Goal: Complete application form

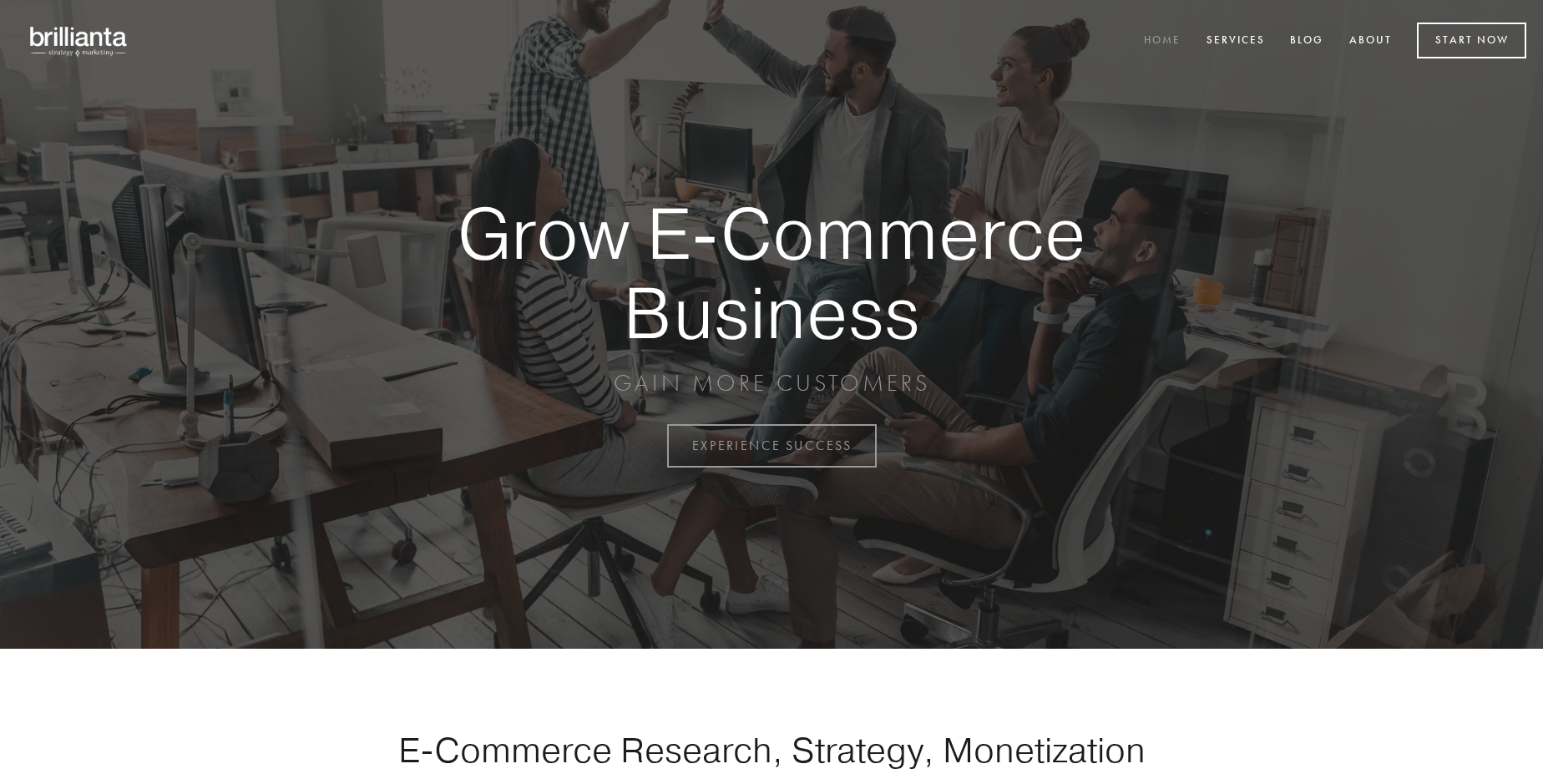
scroll to position [4376, 0]
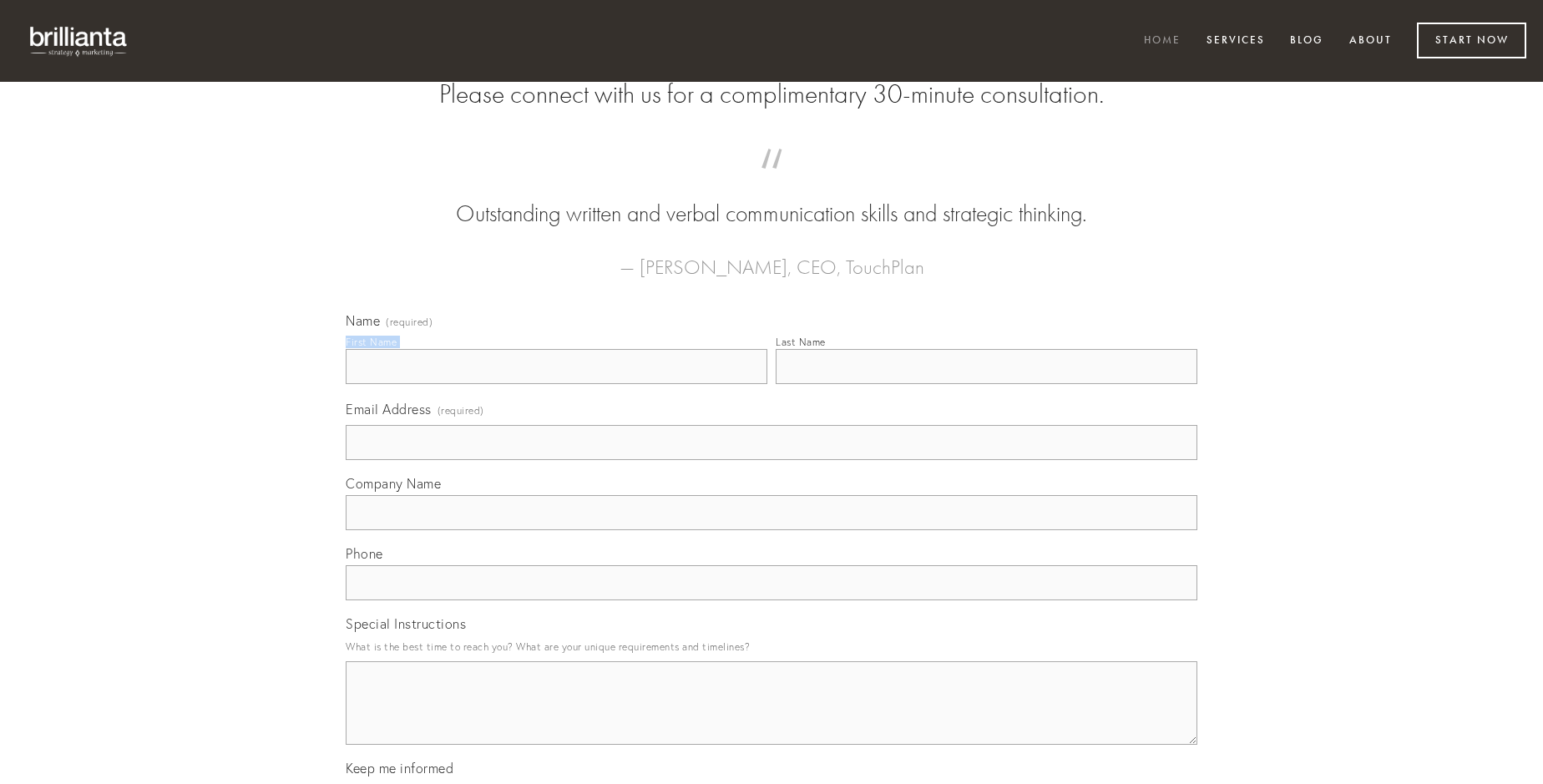
type input "[PERSON_NAME]"
click at [986, 384] on input "Last Name" at bounding box center [986, 366] width 421 height 35
type input "[PERSON_NAME]"
click at [772, 460] on input "Email Address (required)" at bounding box center [771, 443] width 852 height 35
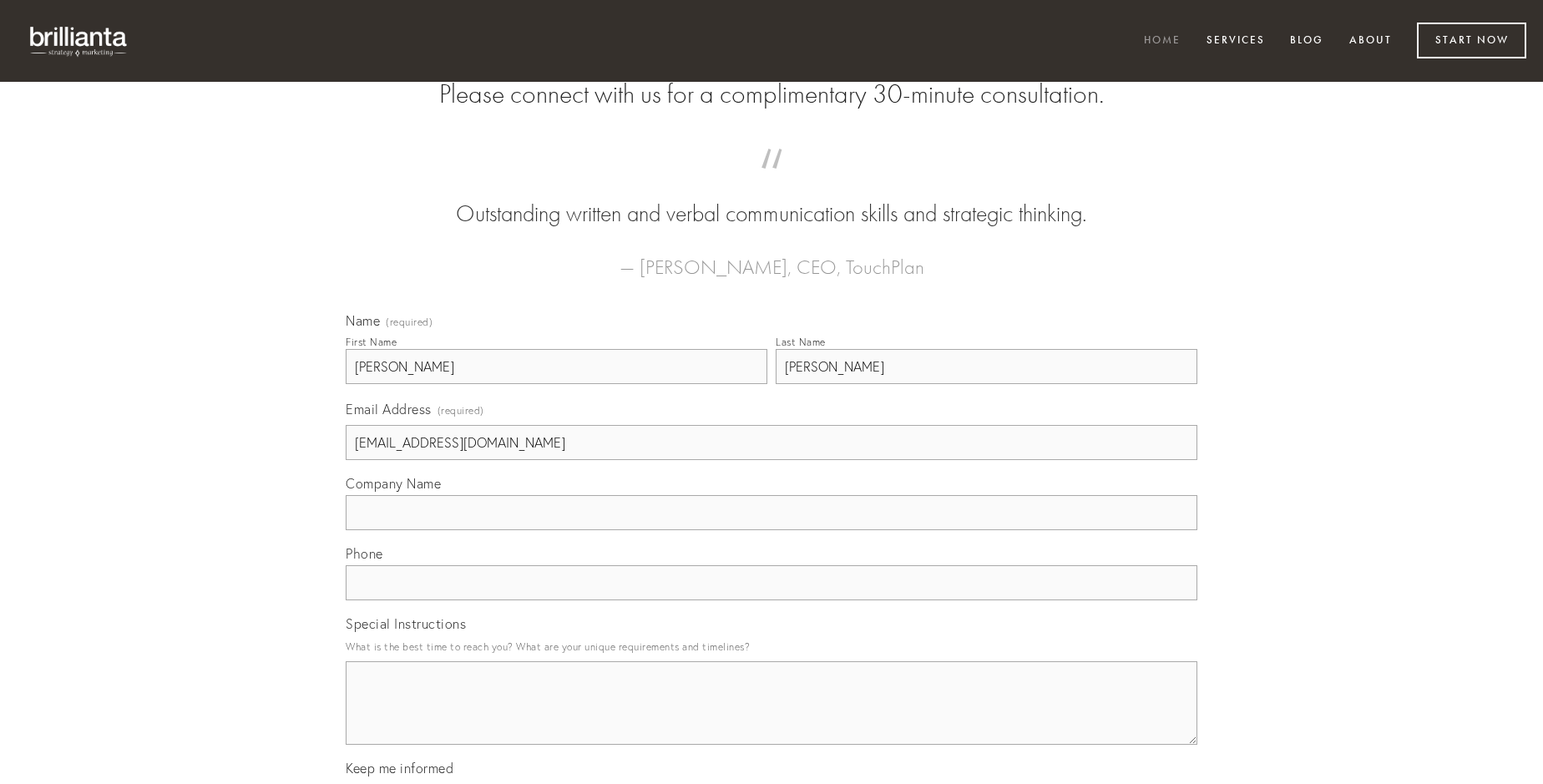
type input "[EMAIL_ADDRESS][DOMAIN_NAME]"
click at [772, 530] on input "Company Name" at bounding box center [771, 512] width 852 height 35
type input "amitto"
click at [772, 600] on input "text" at bounding box center [771, 582] width 852 height 35
click at [772, 718] on textarea "Special Instructions" at bounding box center [771, 703] width 852 height 84
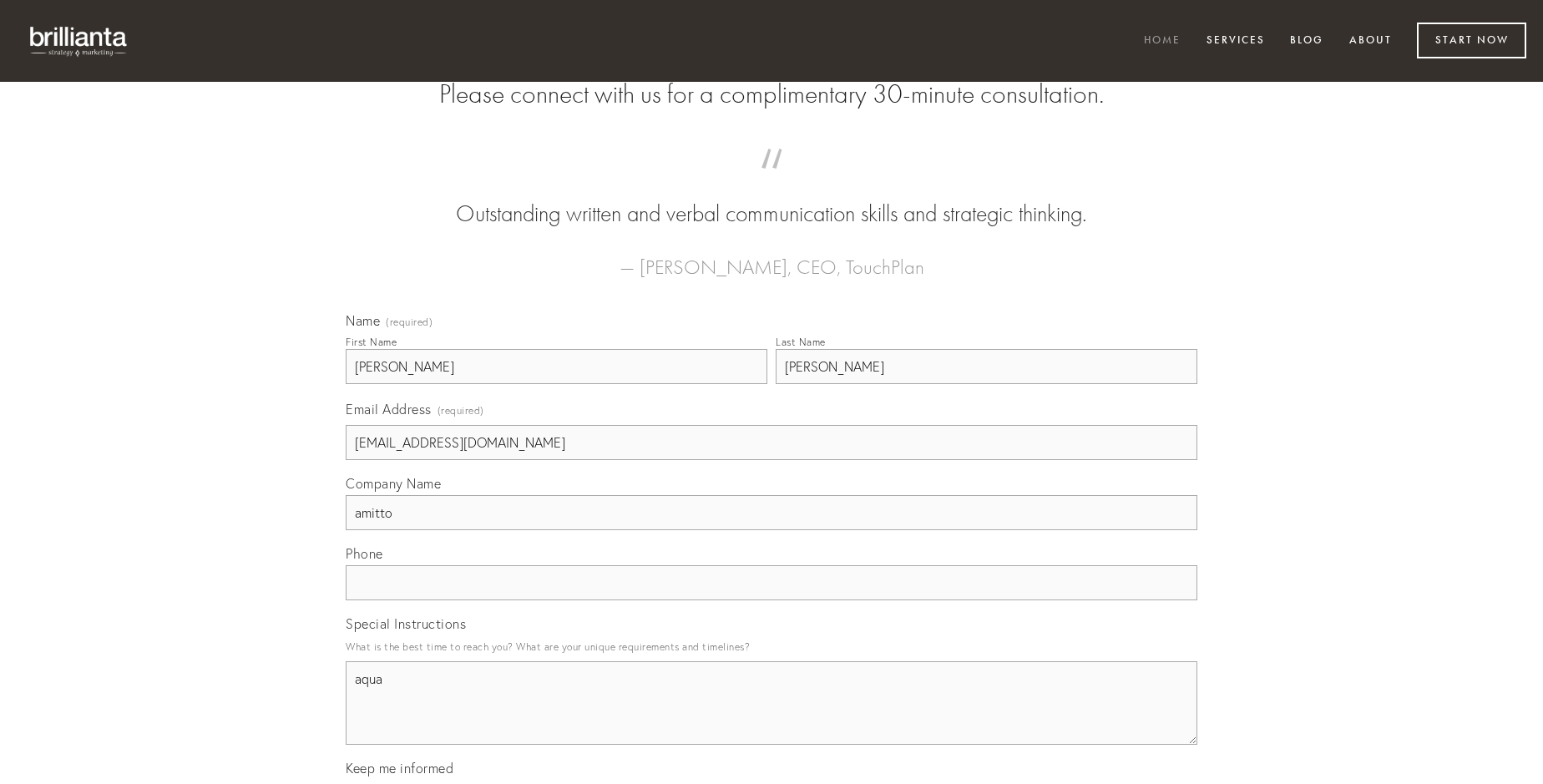
type textarea "aqua"
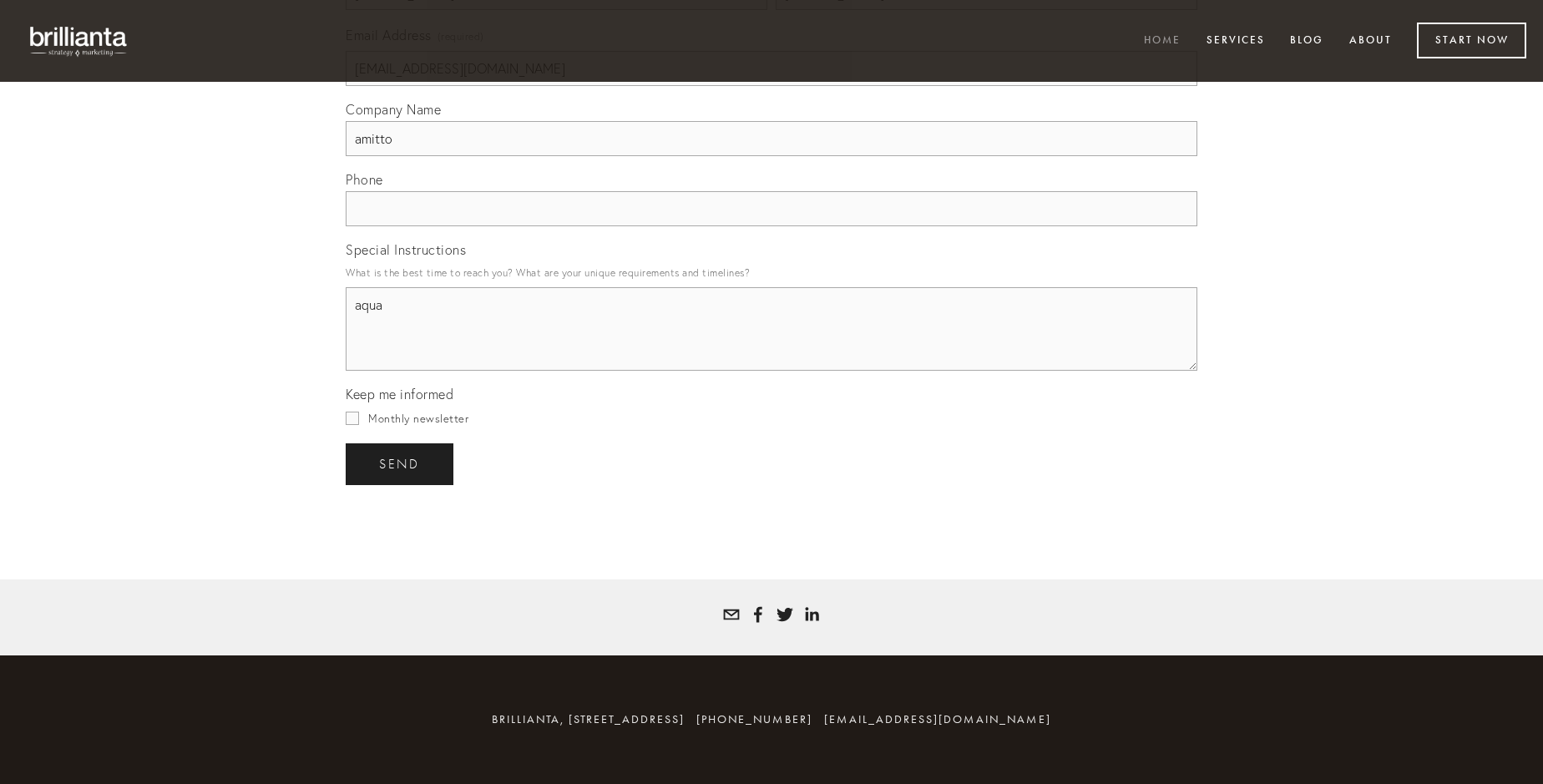
click at [401, 464] on span "send" at bounding box center [399, 465] width 41 height 15
